Goal: Transaction & Acquisition: Book appointment/travel/reservation

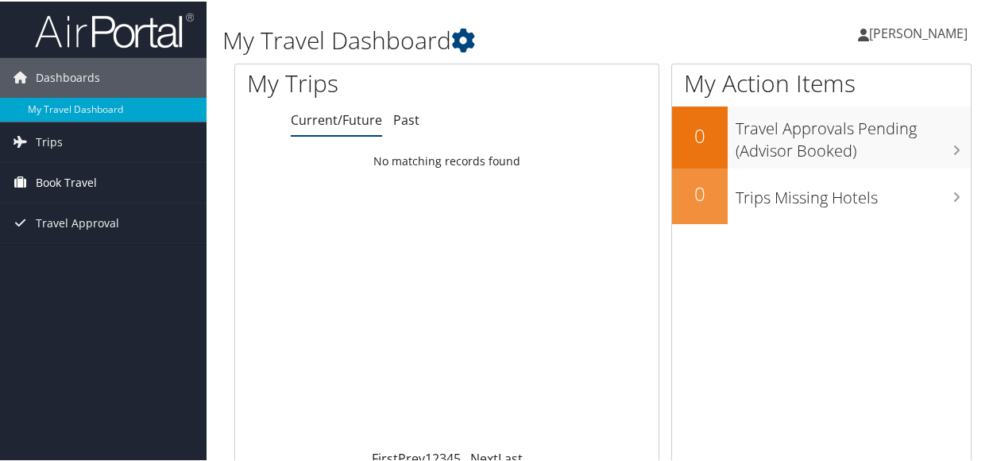
click at [92, 188] on span "Book Travel" at bounding box center [66, 181] width 61 height 40
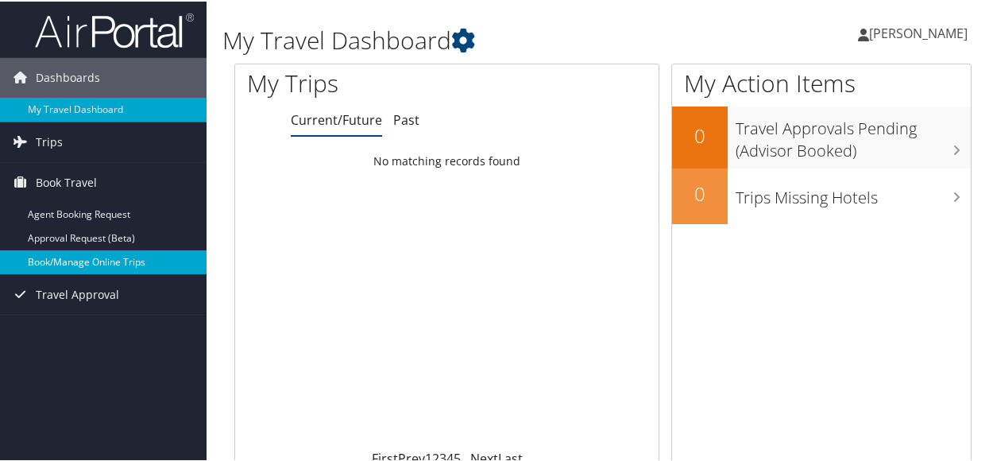
click at [94, 266] on link "Book/Manage Online Trips" at bounding box center [103, 261] width 207 height 24
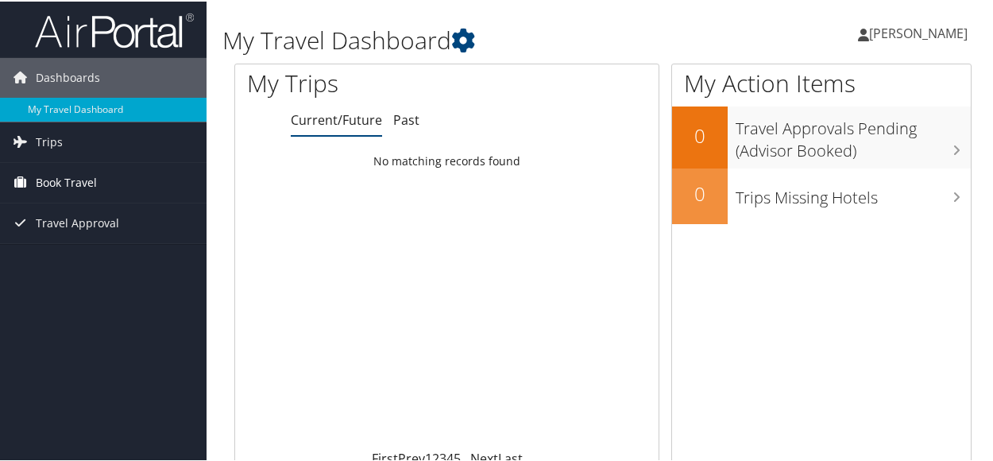
click at [122, 184] on link "Book Travel" at bounding box center [103, 181] width 207 height 40
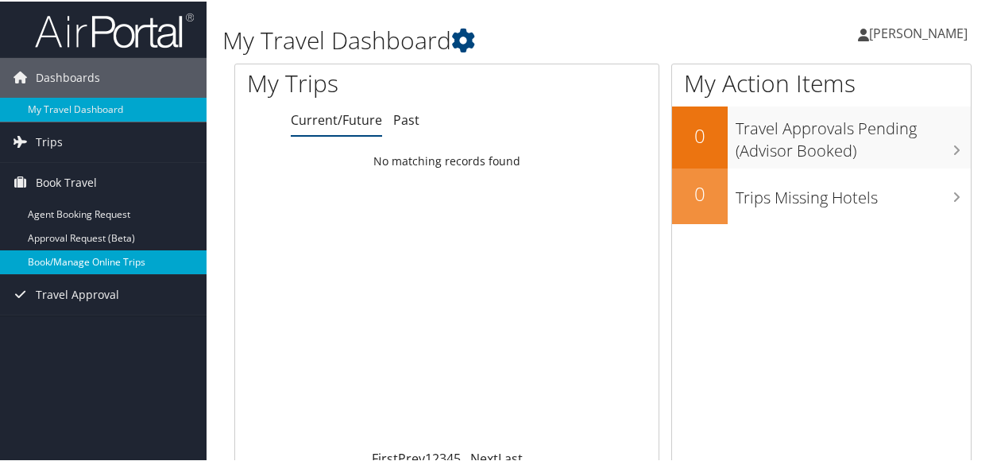
click at [91, 261] on link "Book/Manage Online Trips" at bounding box center [103, 261] width 207 height 24
